Goal: Transaction & Acquisition: Purchase product/service

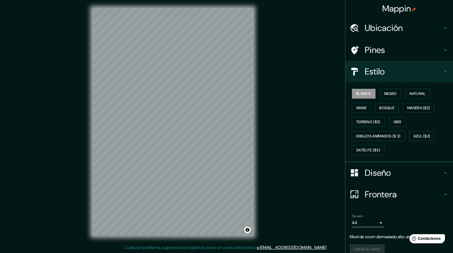
click at [425, 27] on h4 "Ubicación" at bounding box center [403, 28] width 77 height 11
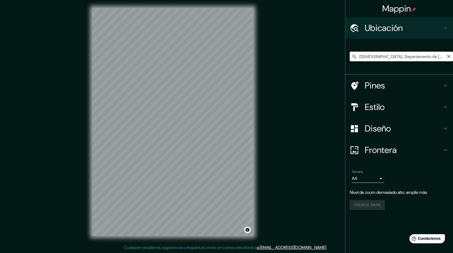
click at [442, 59] on input "[DEMOGRAPHIC_DATA], Departamento de [DEMOGRAPHIC_DATA], [GEOGRAPHIC_DATA]" at bounding box center [401, 57] width 103 height 10
click at [441, 59] on input "[DEMOGRAPHIC_DATA], Departamento de [DEMOGRAPHIC_DATA], [GEOGRAPHIC_DATA]" at bounding box center [401, 57] width 103 height 10
click at [439, 59] on input "[DEMOGRAPHIC_DATA], Departamento de [DEMOGRAPHIC_DATA], [GEOGRAPHIC_DATA]" at bounding box center [401, 57] width 103 height 10
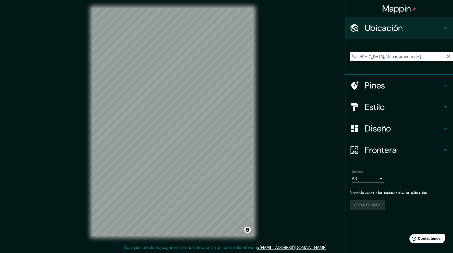
click at [439, 59] on input "[DEMOGRAPHIC_DATA], Departamento de [DEMOGRAPHIC_DATA], [GEOGRAPHIC_DATA]" at bounding box center [401, 57] width 103 height 10
drag, startPoint x: 439, startPoint y: 59, endPoint x: 337, endPoint y: 83, distance: 104.3
click at [439, 59] on input "[DEMOGRAPHIC_DATA], Departamento de [DEMOGRAPHIC_DATA], [GEOGRAPHIC_DATA]" at bounding box center [401, 57] width 103 height 10
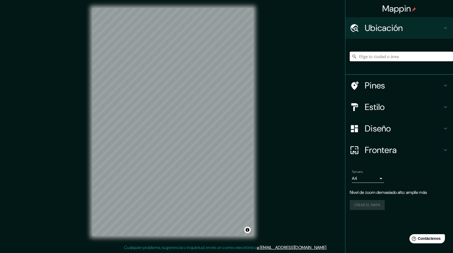
scroll to position [0, 0]
type input "M"
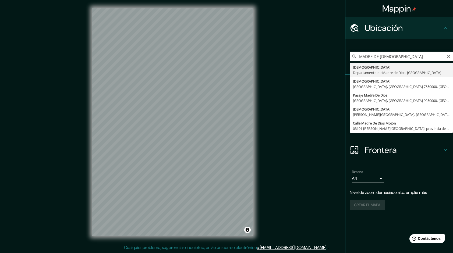
type input "[DEMOGRAPHIC_DATA], Departamento de [DEMOGRAPHIC_DATA], [GEOGRAPHIC_DATA]"
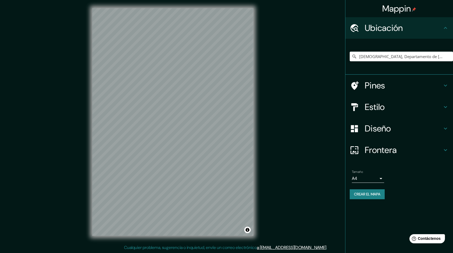
click at [298, 153] on div "Mappin Ubicación Madre De Dios, Departamento de Madre de Dios, [GEOGRAPHIC_DATA…" at bounding box center [226, 126] width 453 height 254
click at [400, 128] on h4 "Diseño" at bounding box center [403, 128] width 77 height 11
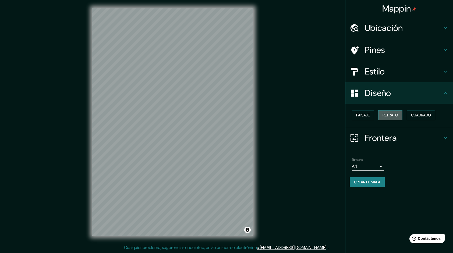
click at [383, 115] on font "Retrato" at bounding box center [390, 115] width 16 height 7
click at [367, 116] on font "Paisaje" at bounding box center [362, 115] width 13 height 7
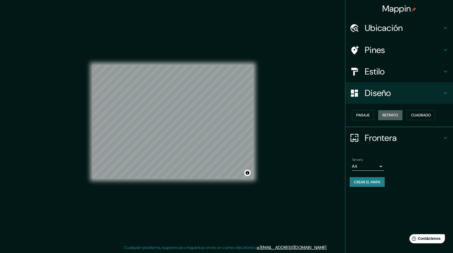
click at [388, 114] on font "Retrato" at bounding box center [390, 115] width 16 height 7
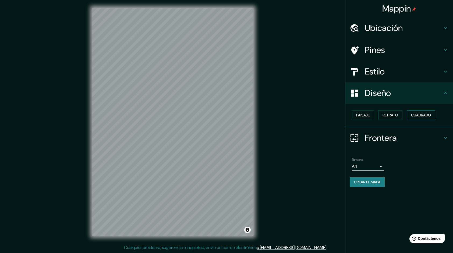
click at [414, 114] on font "Cuadrado" at bounding box center [421, 115] width 20 height 7
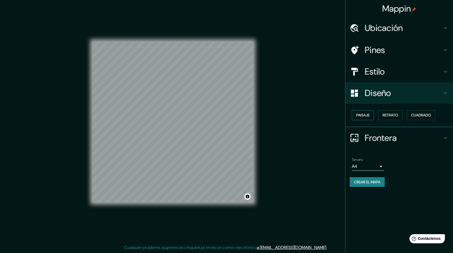
click at [368, 117] on font "Paisaje" at bounding box center [362, 115] width 13 height 7
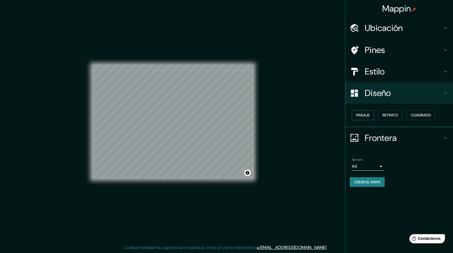
click at [374, 115] on button "Paisaje" at bounding box center [363, 115] width 22 height 10
click at [373, 115] on button "Paisaje" at bounding box center [363, 115] width 22 height 10
click at [382, 96] on h4 "Diseño" at bounding box center [403, 93] width 77 height 11
click at [446, 97] on div "Diseño" at bounding box center [399, 93] width 108 height 22
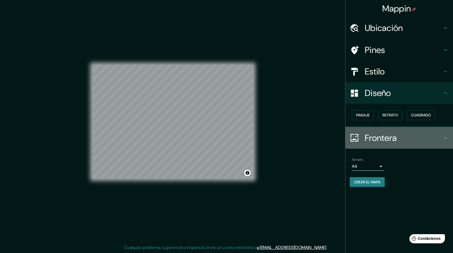
drag, startPoint x: 431, startPoint y: 143, endPoint x: 391, endPoint y: 134, distance: 41.4
click at [431, 143] on div "Frontera" at bounding box center [399, 138] width 108 height 22
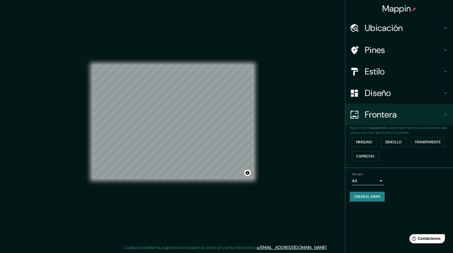
click at [335, 97] on div "Mappin Ubicación Madre De Dios, Departamento de Madre de Dios, [GEOGRAPHIC_DATA…" at bounding box center [226, 126] width 453 height 254
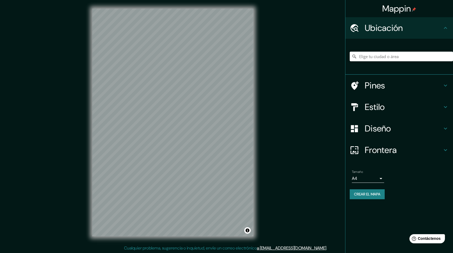
click at [419, 55] on input "Elige tu ciudad o área" at bounding box center [401, 57] width 103 height 10
click at [442, 56] on input "[DEMOGRAPHIC_DATA], Departamento de [DEMOGRAPHIC_DATA], [GEOGRAPHIC_DATA]" at bounding box center [401, 57] width 103 height 10
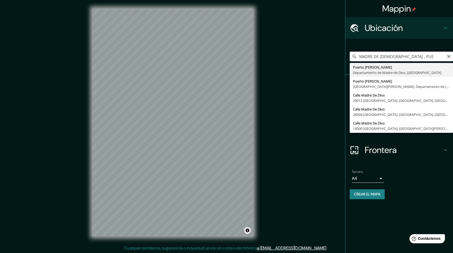
type input "Puerto Maldonado, Departamento de Madre de Dios, Perú"
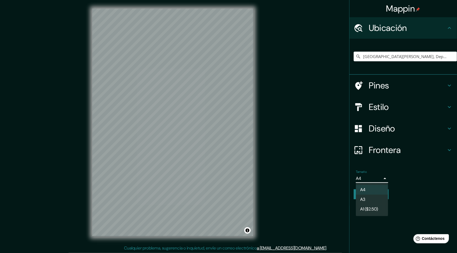
click at [383, 178] on body "Mappin Ubicación Puerto Maldonado, Departamento de Madre de Dios, Perú Pines Es…" at bounding box center [228, 126] width 457 height 253
click at [366, 197] on li "A3" at bounding box center [372, 200] width 32 height 10
type input "a4"
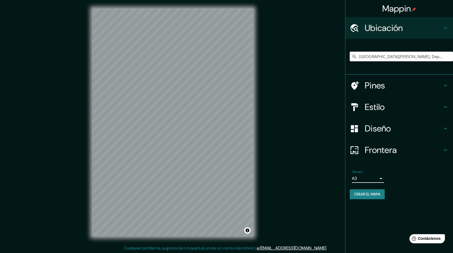
click at [379, 196] on font "Crear el mapa" at bounding box center [367, 194] width 26 height 7
click at [432, 58] on input "[GEOGRAPHIC_DATA][PERSON_NAME], Departamento de [GEOGRAPHIC_DATA], [GEOGRAPHIC_…" at bounding box center [401, 57] width 103 height 10
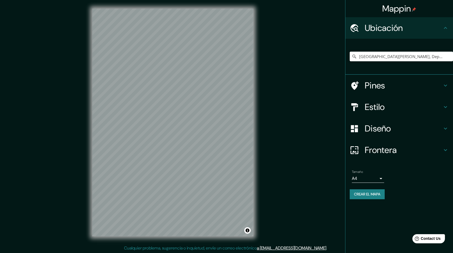
click at [437, 58] on input "[GEOGRAPHIC_DATA][PERSON_NAME], Departamento de [GEOGRAPHIC_DATA], [GEOGRAPHIC_…" at bounding box center [401, 57] width 103 height 10
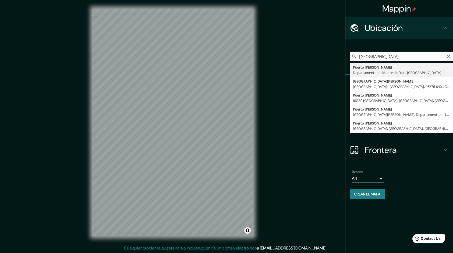
type input "[GEOGRAPHIC_DATA][PERSON_NAME], Departamento de [GEOGRAPHIC_DATA], [GEOGRAPHIC_…"
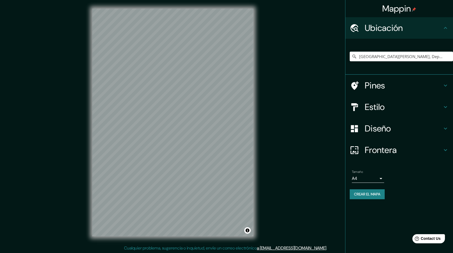
click at [380, 192] on font "Crear el mapa" at bounding box center [367, 194] width 26 height 7
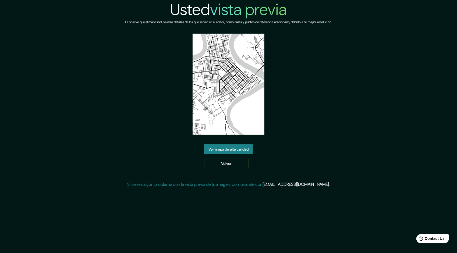
click at [214, 152] on link "Ver mapa de alta calidad" at bounding box center [228, 149] width 49 height 10
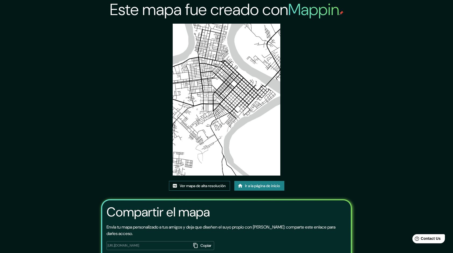
click at [218, 186] on font "Ver mapa de alta resolución" at bounding box center [203, 186] width 46 height 7
click at [212, 114] on img at bounding box center [226, 100] width 107 height 152
click at [205, 187] on font "Ver mapa de alta resolución" at bounding box center [203, 186] width 46 height 7
click at [271, 185] on font "Ir a la página de inicio" at bounding box center [262, 186] width 35 height 7
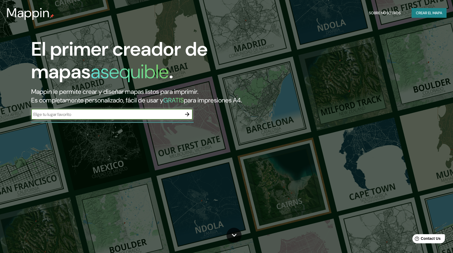
click at [128, 118] on input "text" at bounding box center [106, 114] width 151 height 6
type input "MADRE DE [DEMOGRAPHIC_DATA] [PERSON_NAME]"
click at [186, 120] on button "button" at bounding box center [187, 114] width 11 height 11
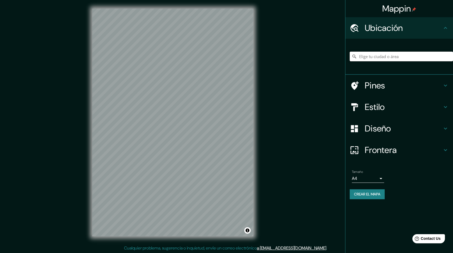
click at [436, 59] on input "Elige tu ciudad o área" at bounding box center [401, 57] width 103 height 10
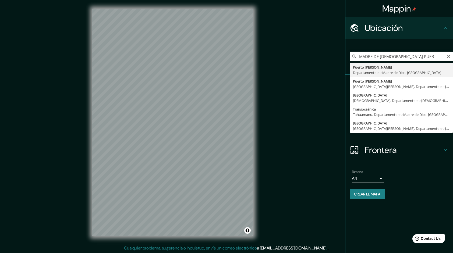
type input "Puerto Maldonado, Departamento de Madre de Dios, Perú"
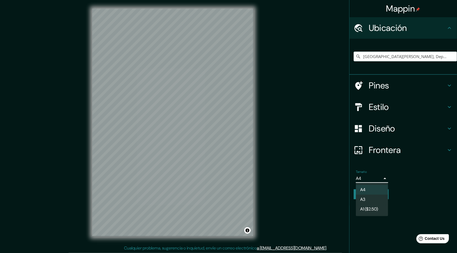
click at [382, 176] on body "Mappin Ubicación Puerto Maldonado, Departamento de Madre de Dios, Perú Pines Es…" at bounding box center [228, 126] width 457 height 253
click at [414, 177] on div at bounding box center [228, 126] width 457 height 253
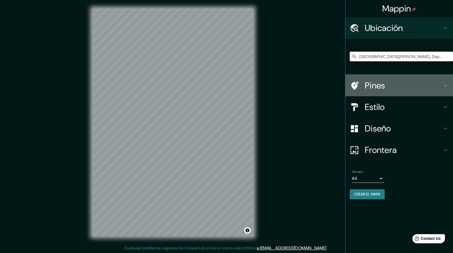
click at [448, 86] on icon at bounding box center [445, 85] width 6 height 6
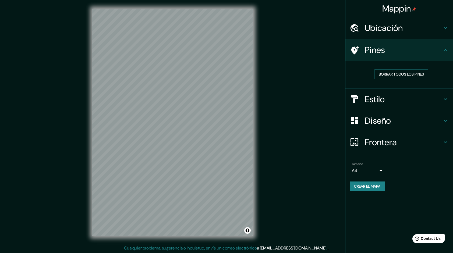
click at [357, 48] on icon at bounding box center [355, 50] width 8 height 9
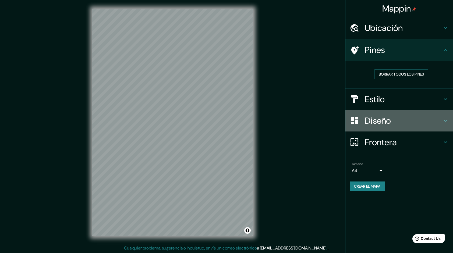
click at [444, 118] on icon at bounding box center [445, 121] width 6 height 6
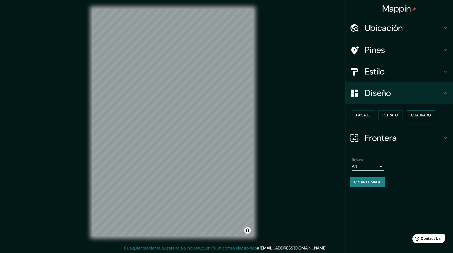
click at [428, 115] on font "Cuadrado" at bounding box center [421, 115] width 20 height 7
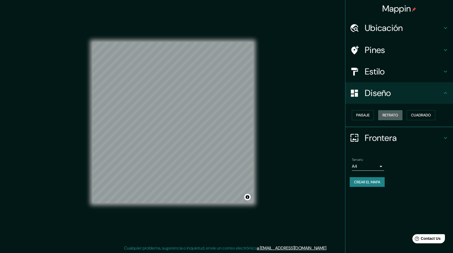
click at [398, 117] on font "Retrato" at bounding box center [390, 115] width 16 height 7
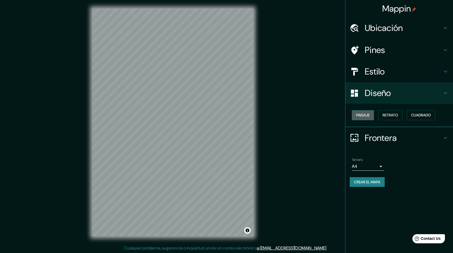
click at [362, 114] on font "Paisaje" at bounding box center [362, 115] width 13 height 7
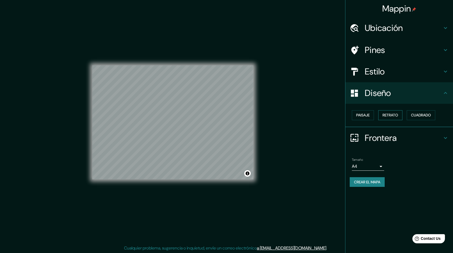
click at [395, 116] on font "Retrato" at bounding box center [390, 115] width 16 height 7
